Goal: Task Accomplishment & Management: Complete application form

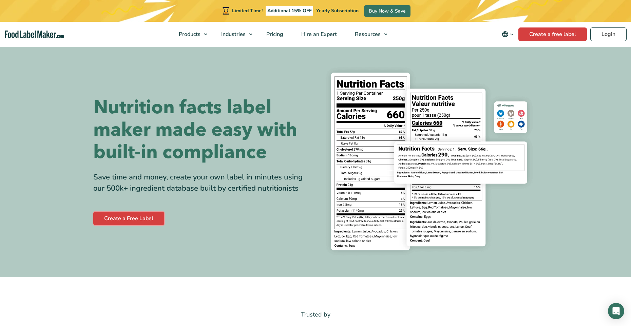
drag, startPoint x: 148, startPoint y: 217, endPoint x: 167, endPoint y: 208, distance: 21.5
click at [148, 217] on link "Create a Free Label" at bounding box center [128, 219] width 71 height 14
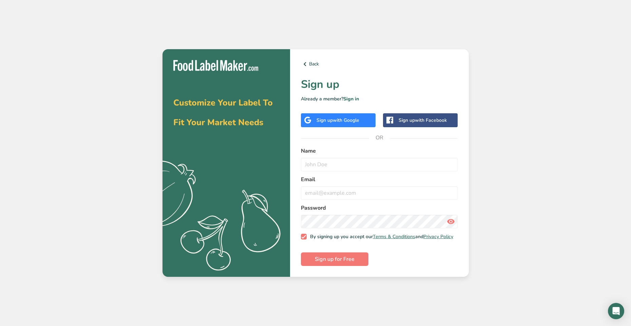
click at [441, 121] on span "with Facebook" at bounding box center [431, 120] width 32 height 6
